Goal: Information Seeking & Learning: Learn about a topic

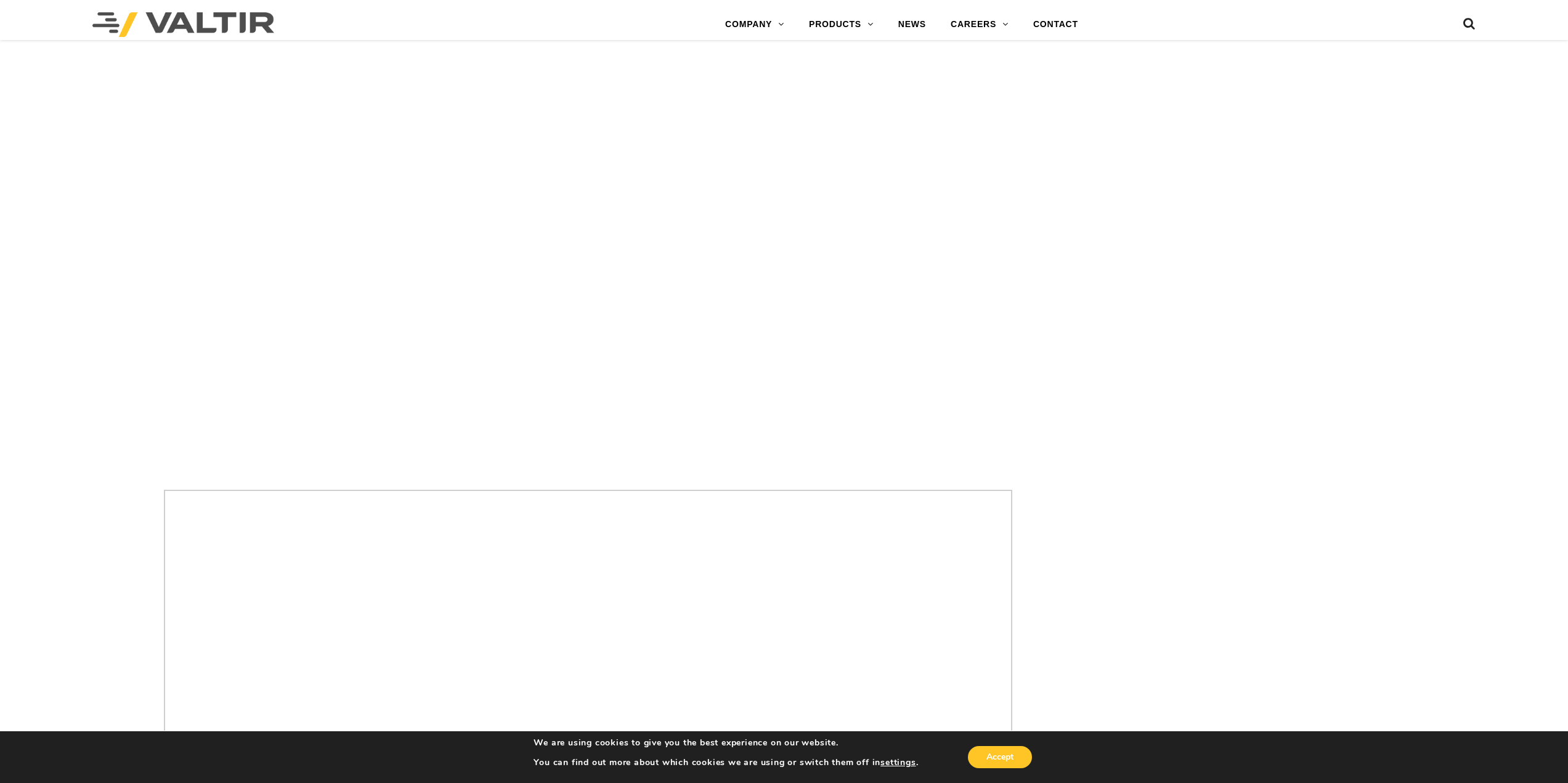
scroll to position [3697, 0]
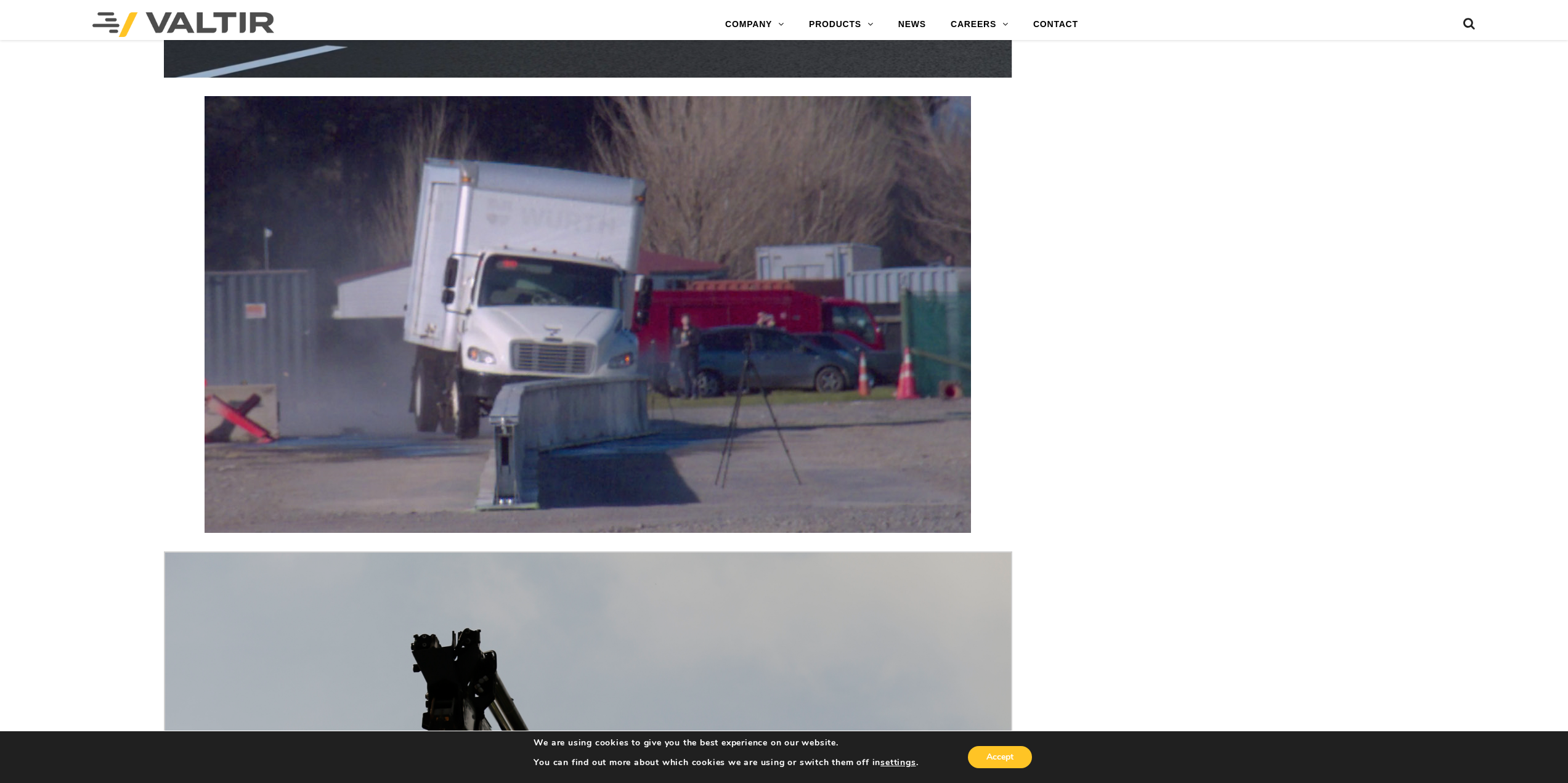
click at [595, 249] on img at bounding box center [588, 314] width 766 height 437
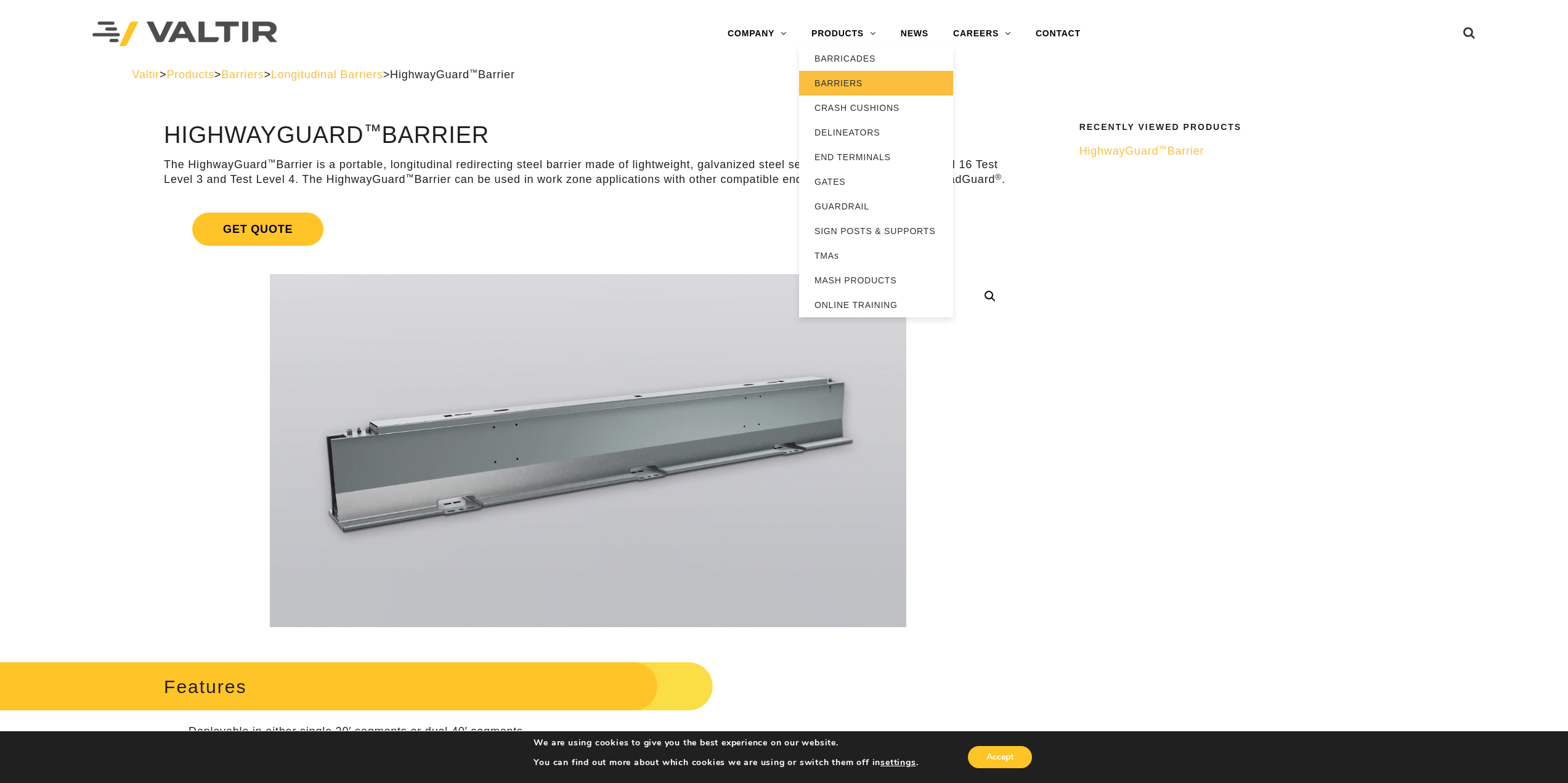
click at [846, 83] on link "BARRIERS" at bounding box center [875, 83] width 154 height 25
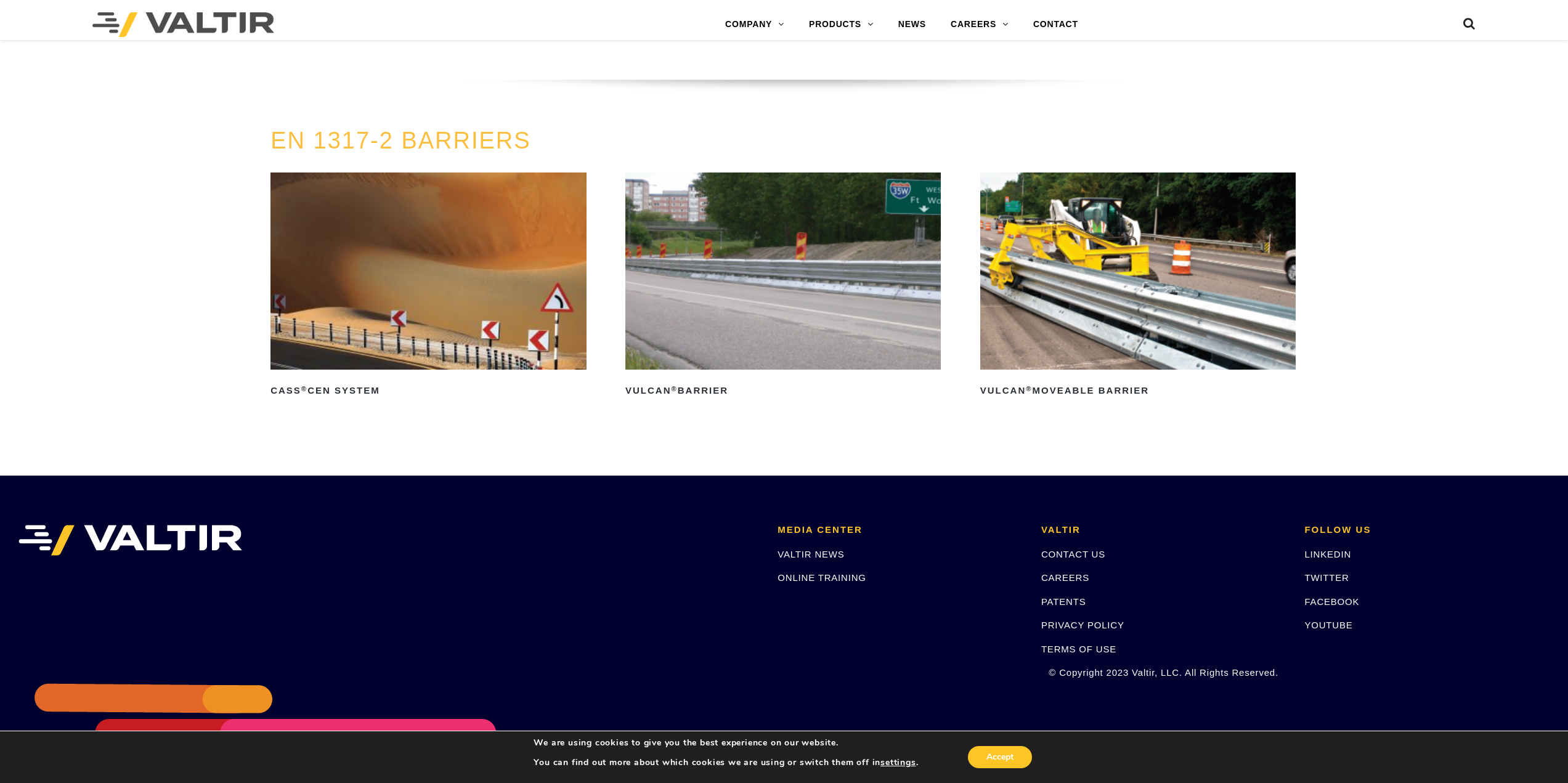
scroll to position [2834, 0]
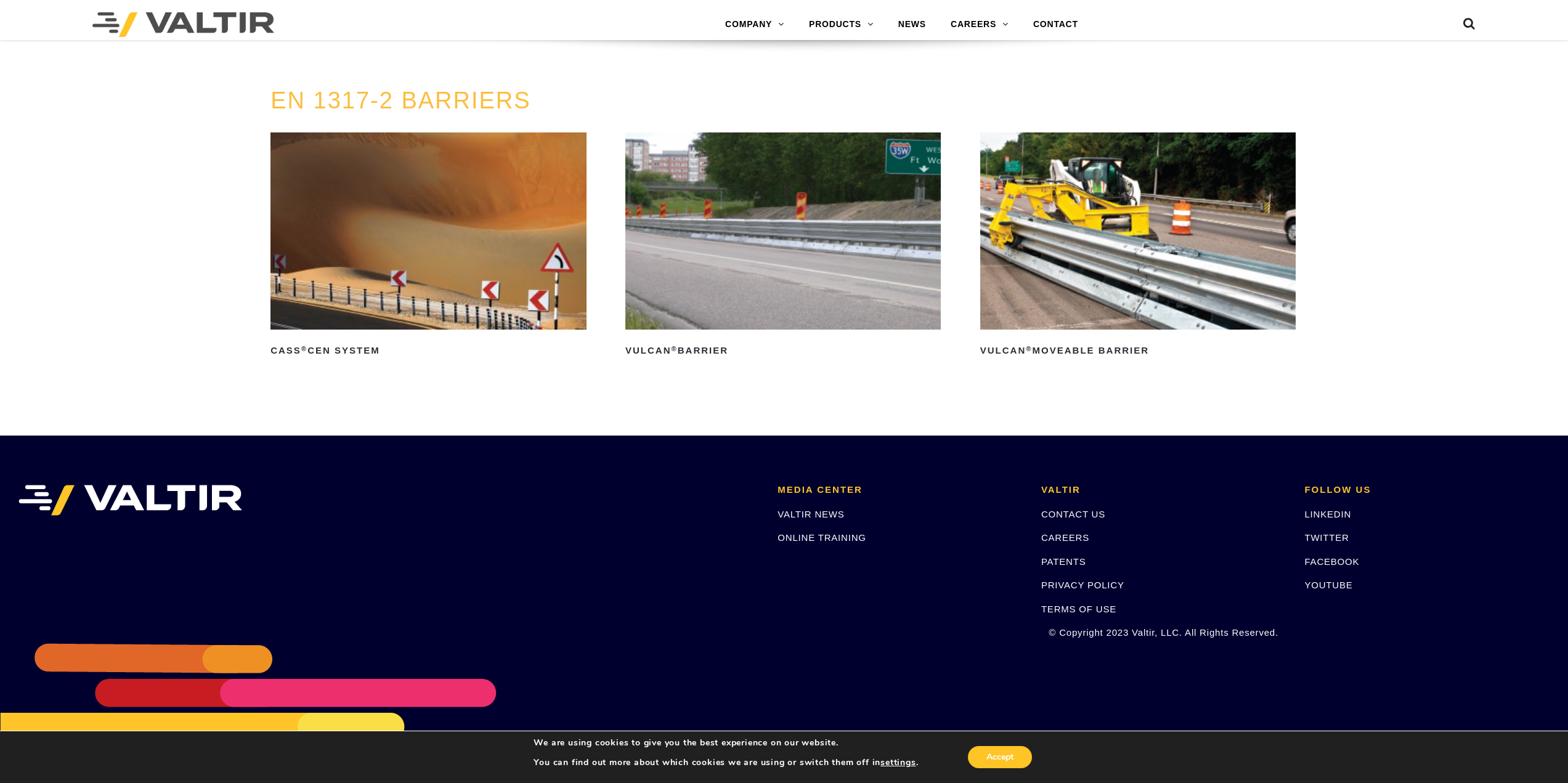
click at [741, 245] on img at bounding box center [783, 231] width 316 height 197
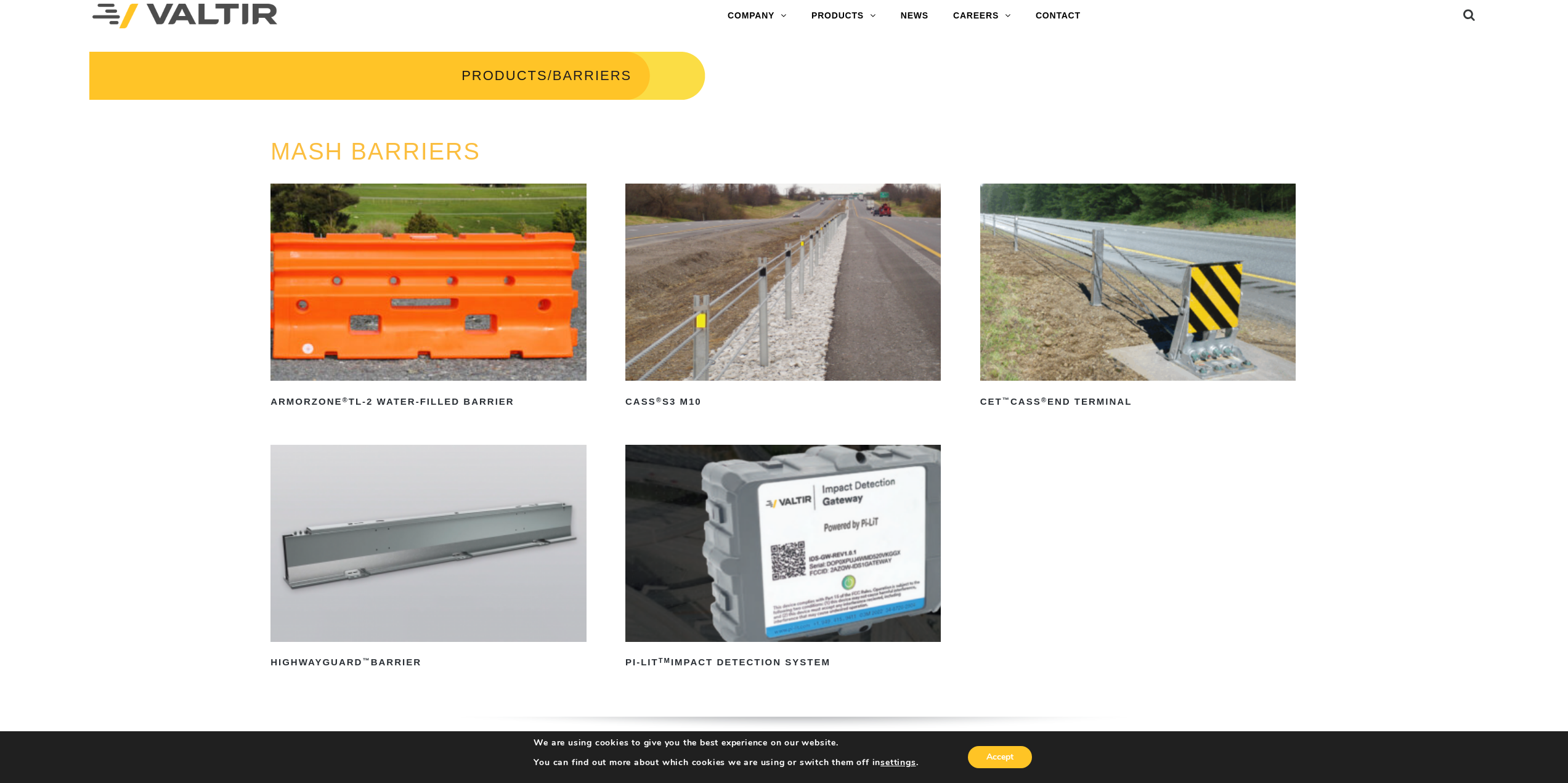
scroll to position [0, 0]
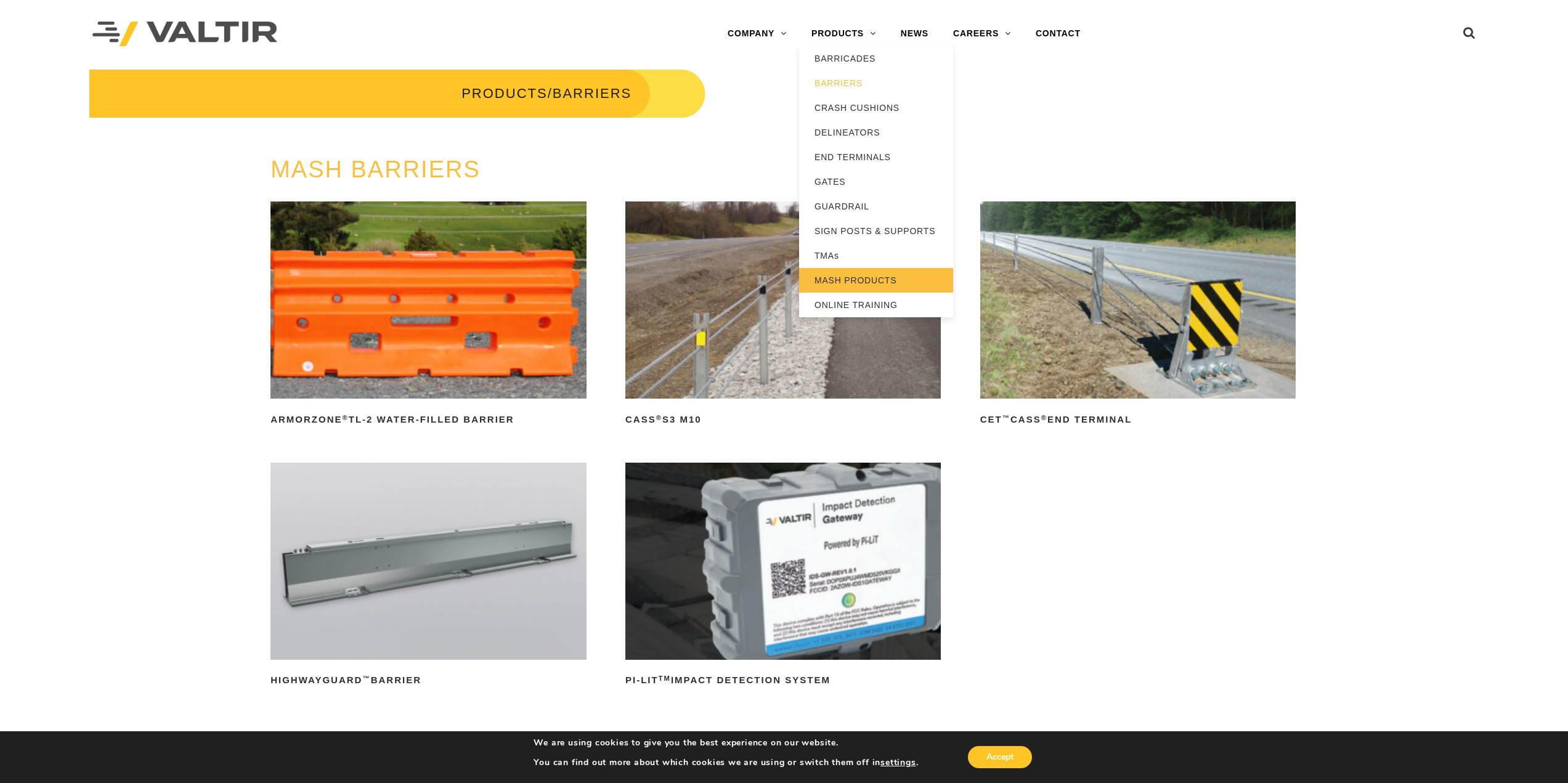
click at [854, 278] on link "MASH PRODUCTS" at bounding box center [875, 281] width 154 height 25
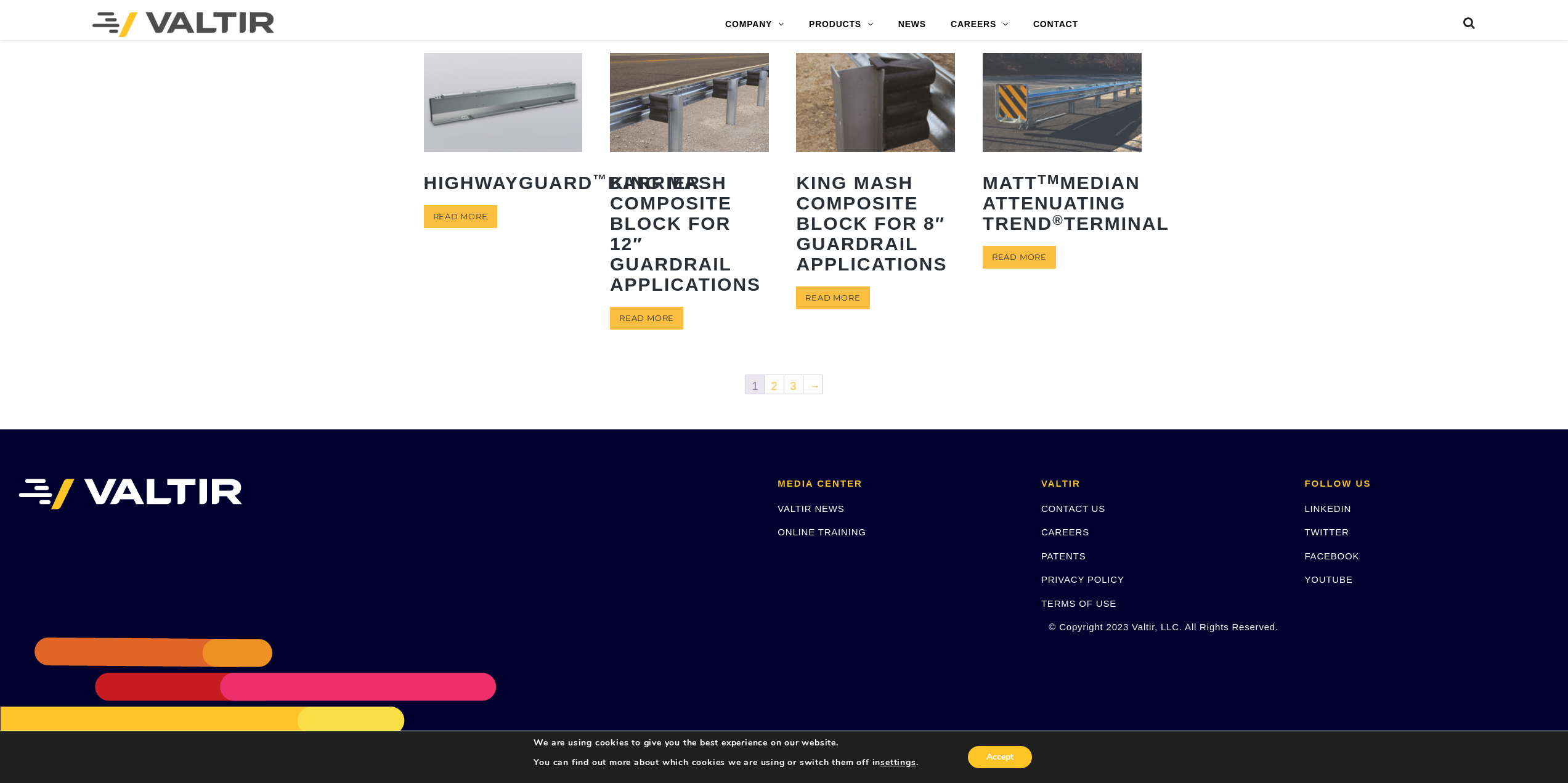
scroll to position [599, 0]
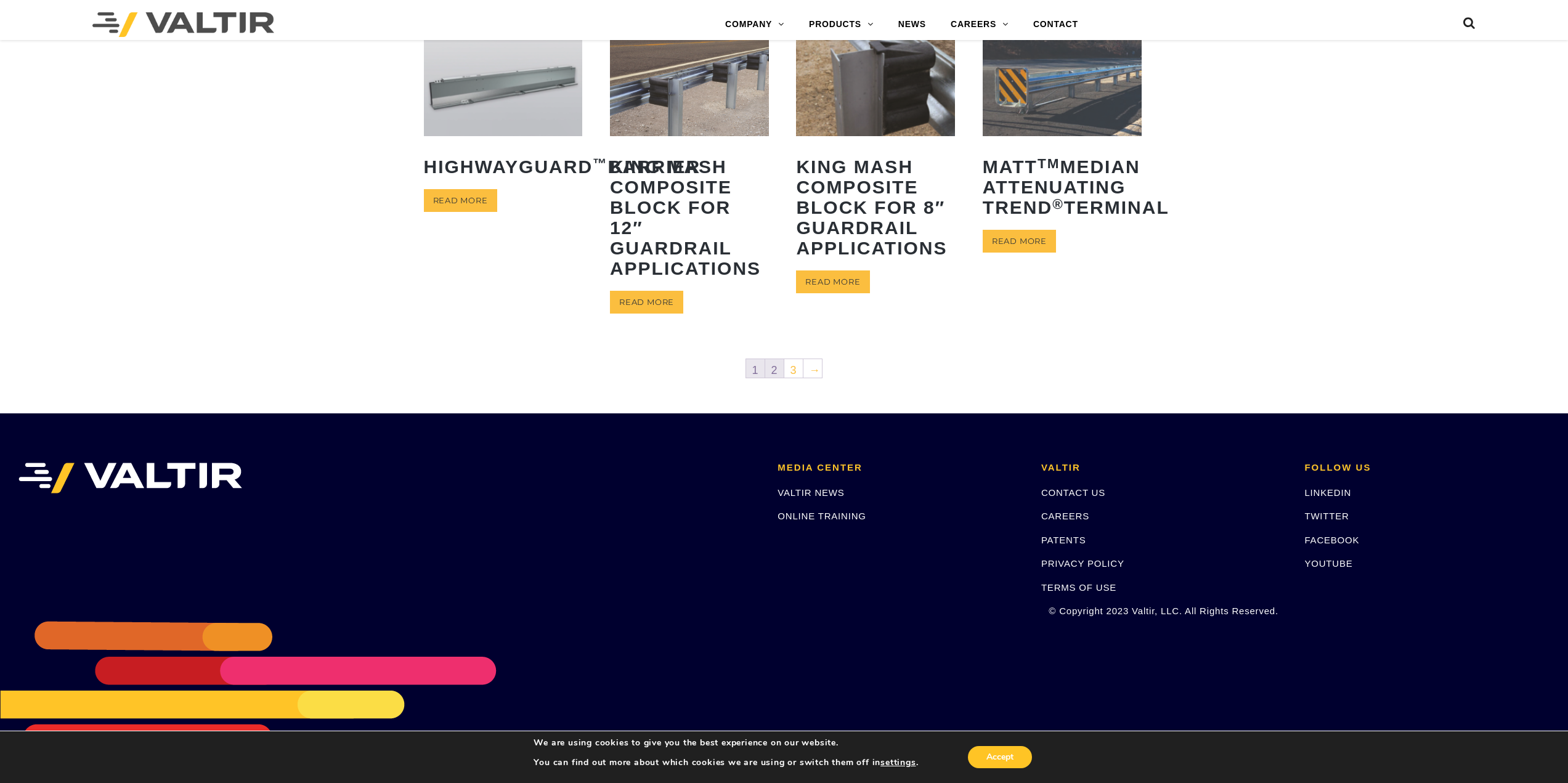
click at [774, 371] on link "2" at bounding box center [774, 368] width 18 height 18
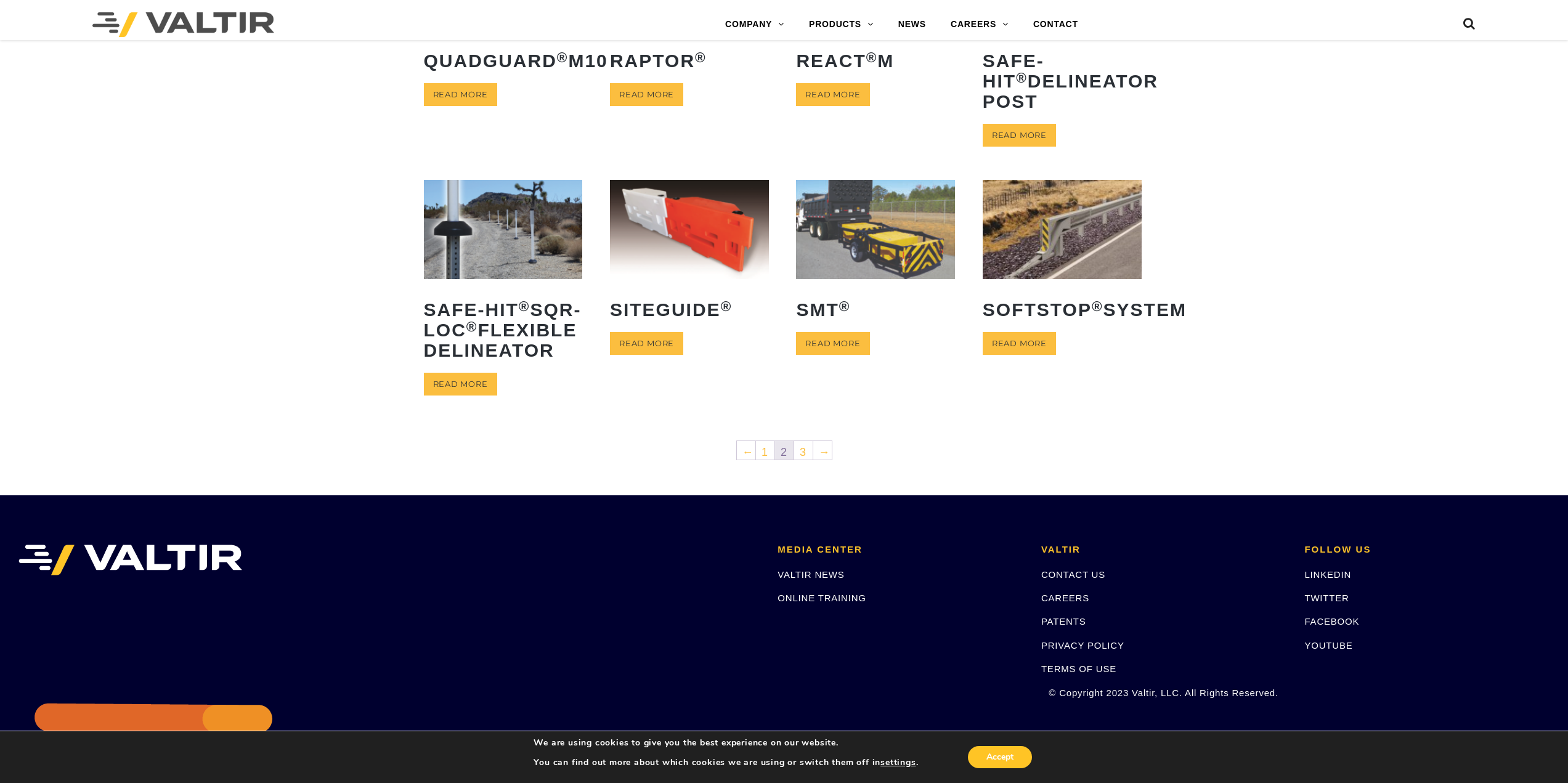
scroll to position [432, 0]
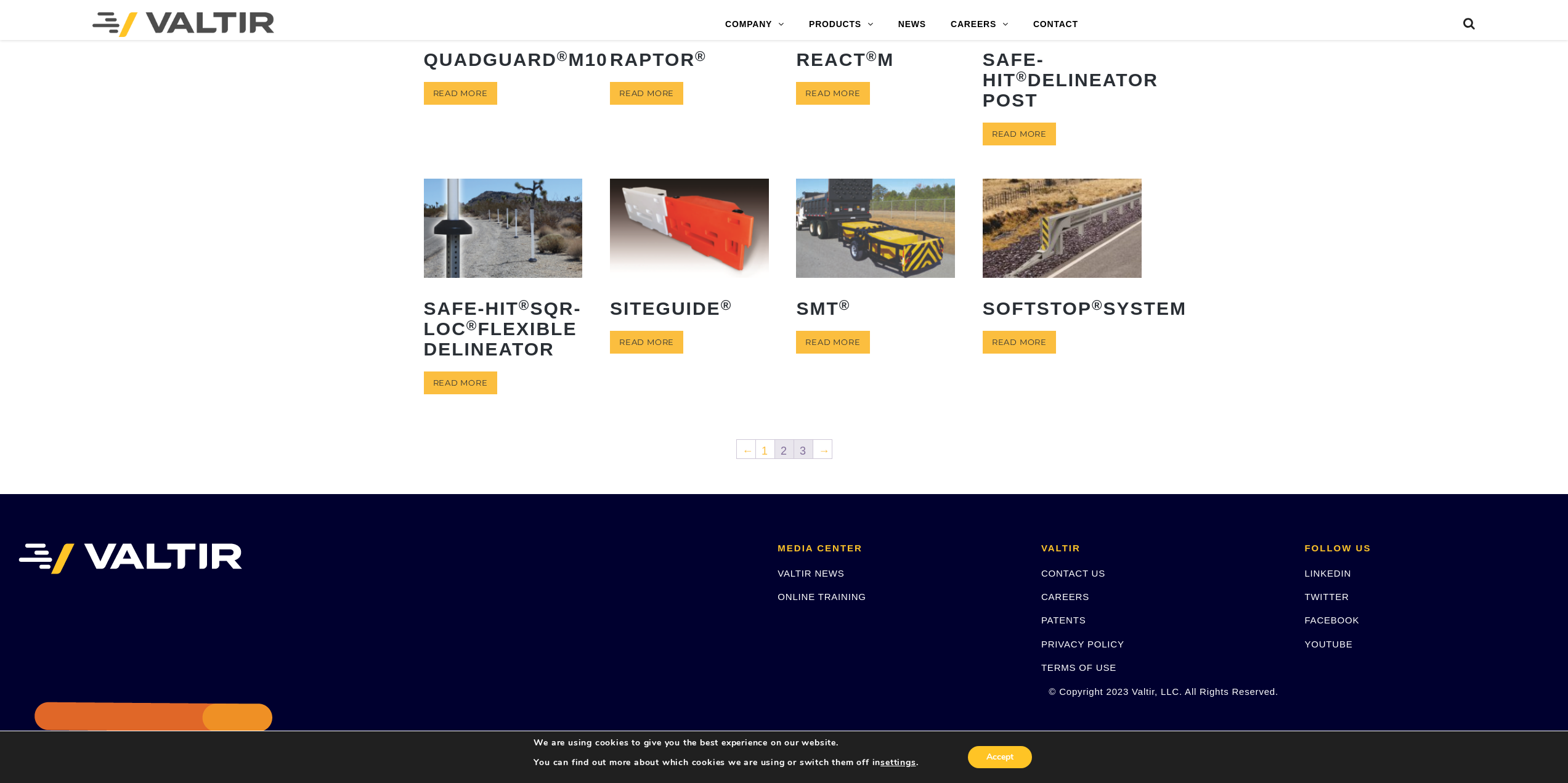
click at [806, 459] on link "3" at bounding box center [803, 448] width 18 height 18
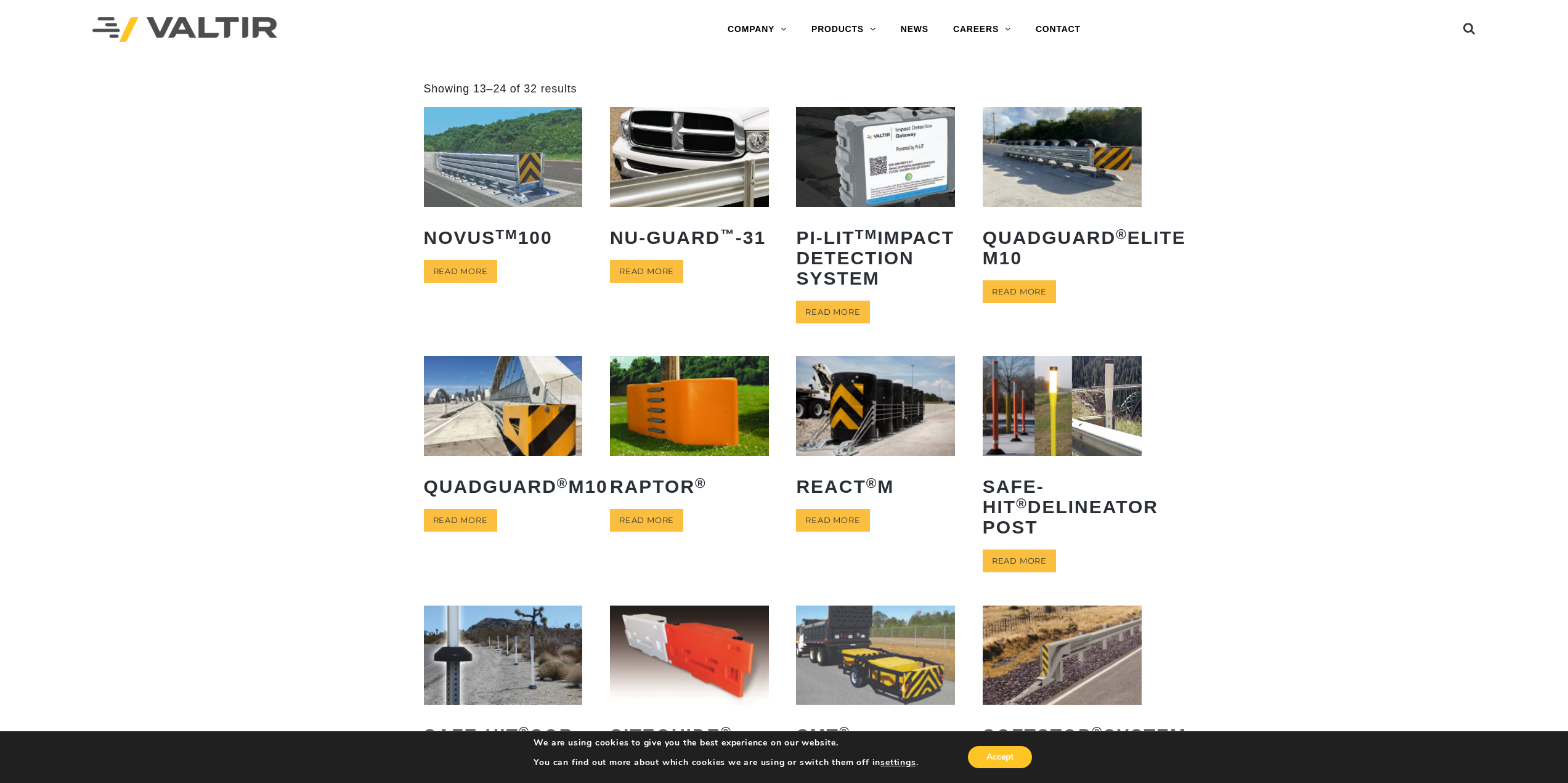
scroll to position [0, 0]
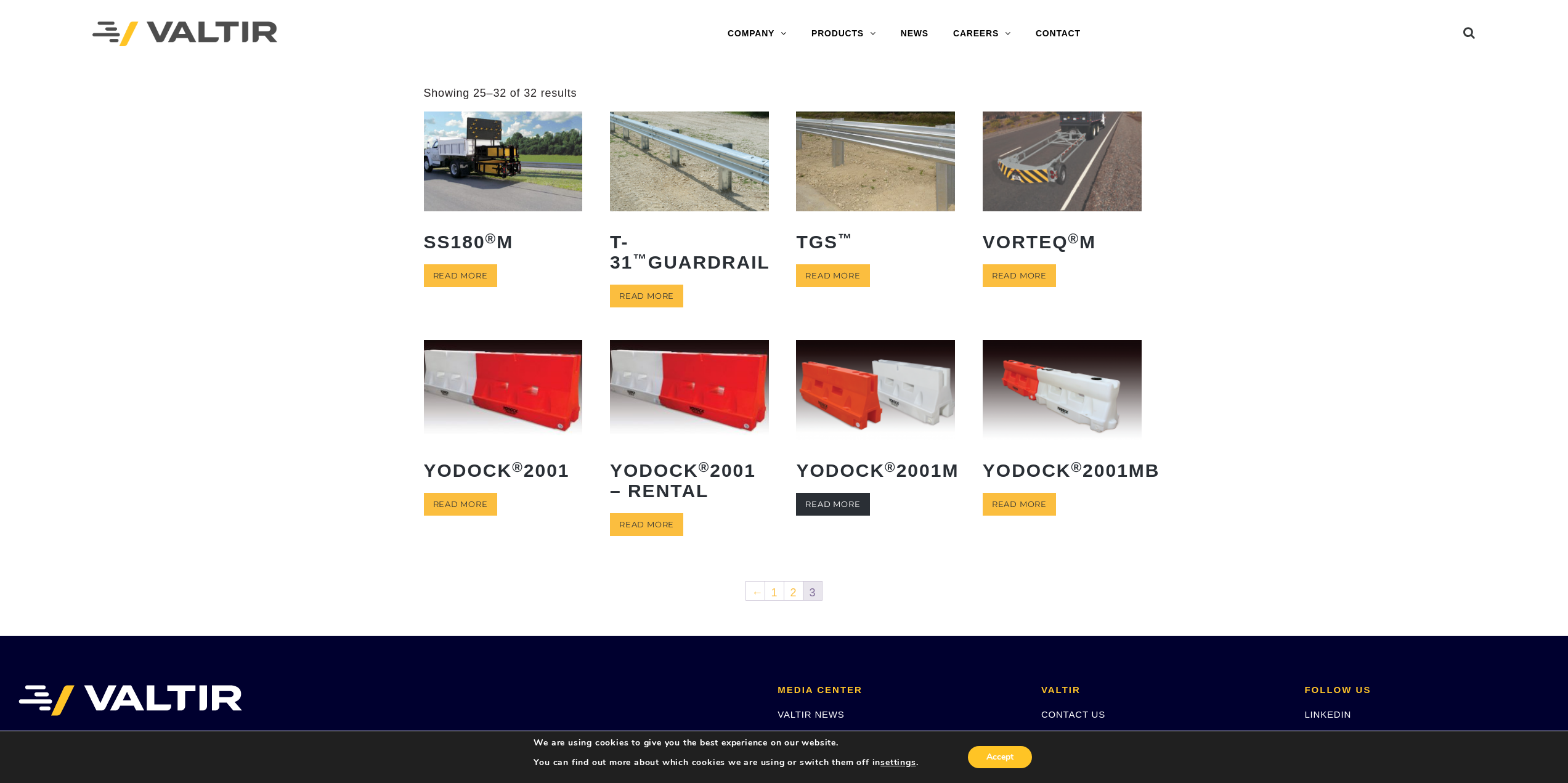
click at [837, 515] on link "Read more" at bounding box center [832, 504] width 74 height 23
